Goal: Entertainment & Leisure: Consume media (video, audio)

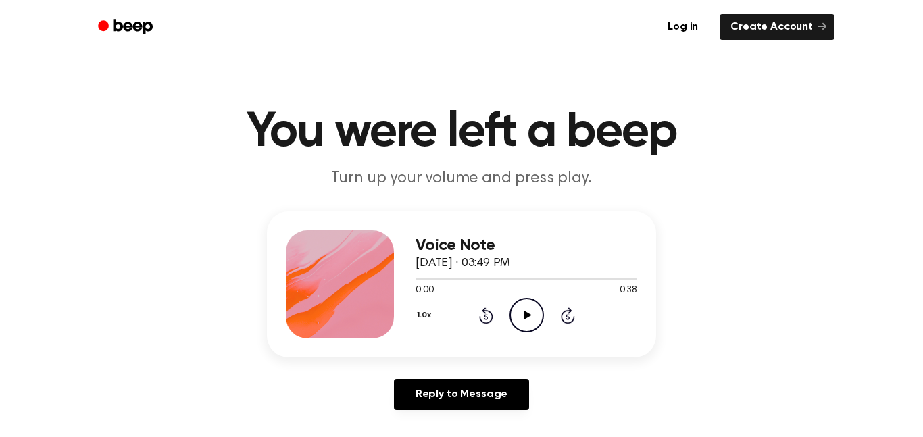
click at [522, 320] on icon "Play Audio" at bounding box center [527, 315] width 34 height 34
click at [538, 318] on icon "Pause Audio" at bounding box center [527, 315] width 34 height 34
click at [485, 324] on div "1.0x Rewind 5 seconds Play Audio Skip 5 seconds" at bounding box center [527, 315] width 222 height 34
click at [486, 317] on icon at bounding box center [485, 316] width 3 height 5
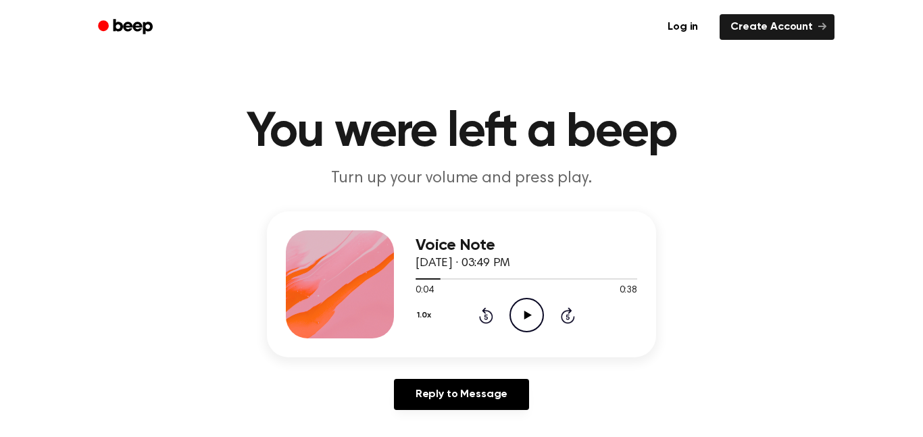
click at [486, 317] on icon at bounding box center [485, 316] width 3 height 5
click at [486, 318] on icon "Rewind 5 seconds" at bounding box center [486, 316] width 15 height 18
click at [536, 327] on icon "Play Audio" at bounding box center [527, 315] width 34 height 34
click at [526, 329] on icon "Pause Audio" at bounding box center [527, 315] width 34 height 34
click at [525, 317] on icon at bounding box center [527, 315] width 7 height 9
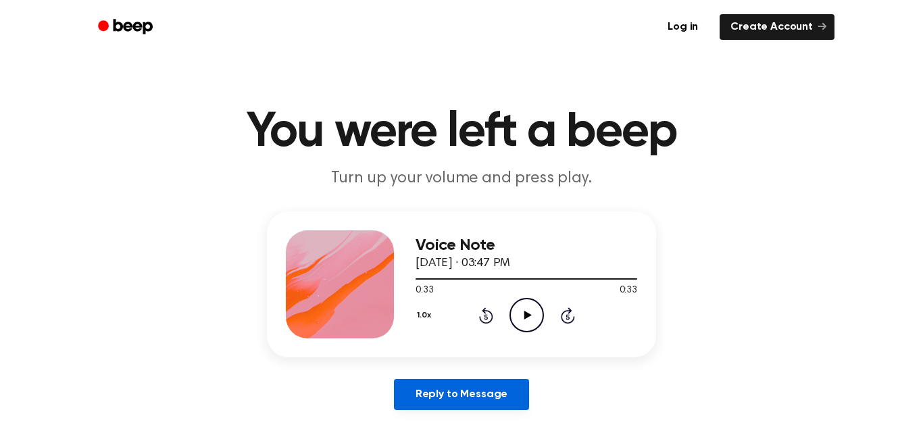
click at [445, 402] on link "Reply to Message" at bounding box center [461, 394] width 135 height 31
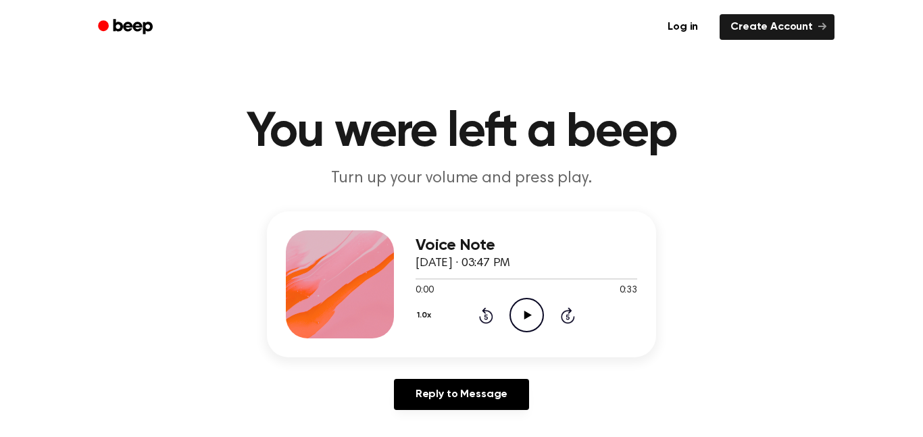
click at [525, 322] on icon "Play Audio" at bounding box center [527, 315] width 34 height 34
click at [487, 316] on icon at bounding box center [485, 316] width 3 height 5
click at [486, 317] on icon at bounding box center [485, 316] width 3 height 5
click at [482, 322] on icon at bounding box center [486, 316] width 14 height 16
click at [527, 310] on icon "Pause Audio" at bounding box center [527, 315] width 34 height 34
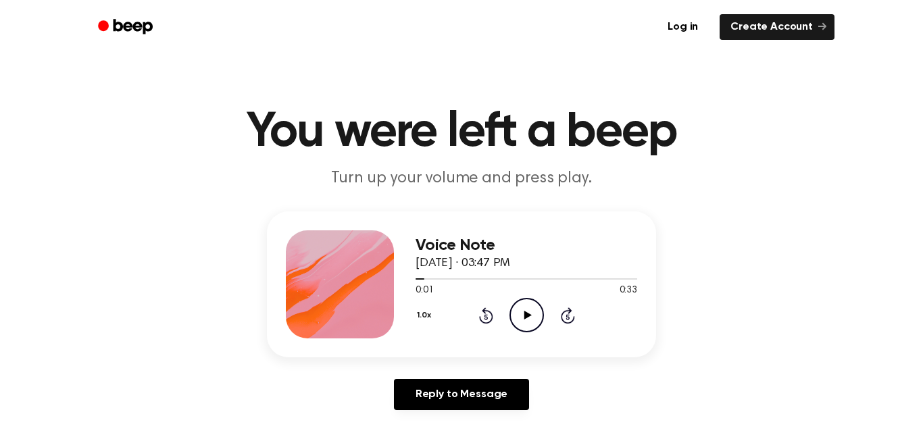
click at [484, 318] on icon "Rewind 5 seconds" at bounding box center [486, 316] width 15 height 18
click at [527, 322] on icon "Play Audio" at bounding box center [527, 315] width 34 height 34
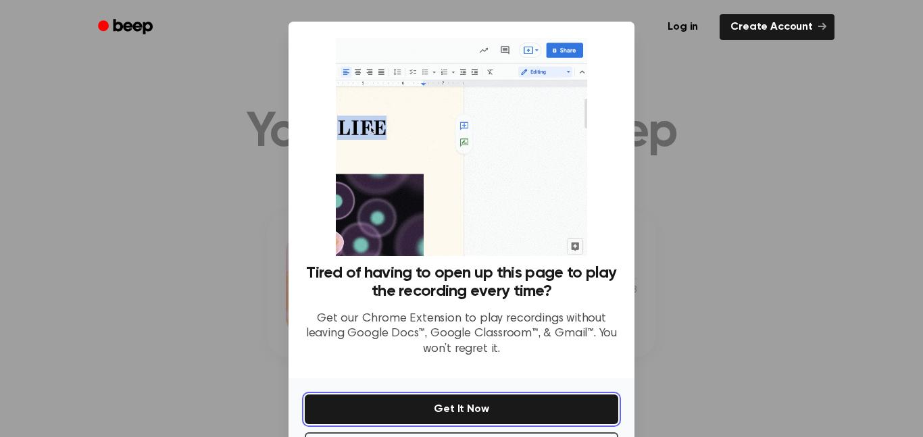
click at [525, 409] on button "Get It Now" at bounding box center [462, 410] width 314 height 30
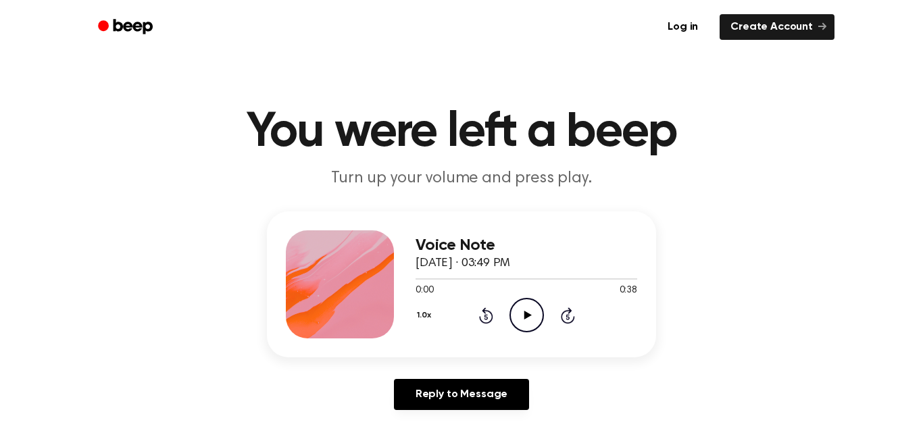
click at [519, 316] on icon "Play Audio" at bounding box center [527, 315] width 34 height 34
click at [533, 319] on icon "Play Audio" at bounding box center [527, 315] width 34 height 34
click at [537, 306] on icon "Play Audio" at bounding box center [527, 315] width 34 height 34
click at [524, 326] on icon "Pause Audio" at bounding box center [527, 315] width 34 height 34
click at [520, 318] on icon "Play Audio" at bounding box center [527, 315] width 34 height 34
